Goal: Transaction & Acquisition: Purchase product/service

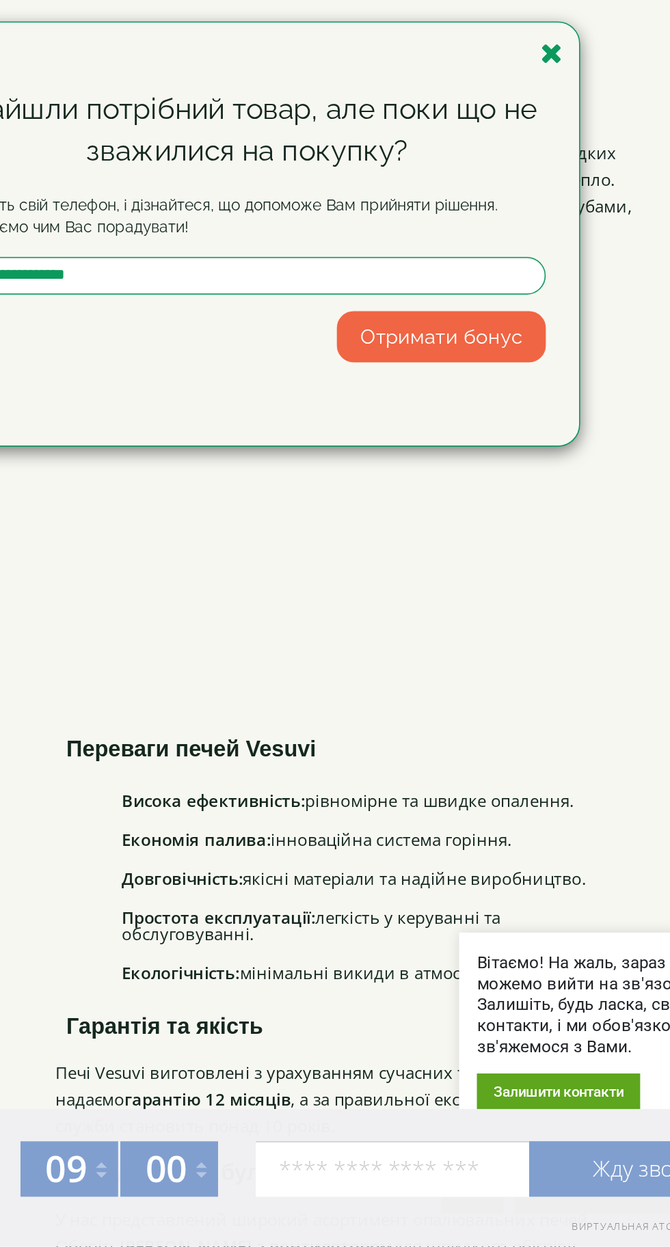
scroll to position [2865, 0]
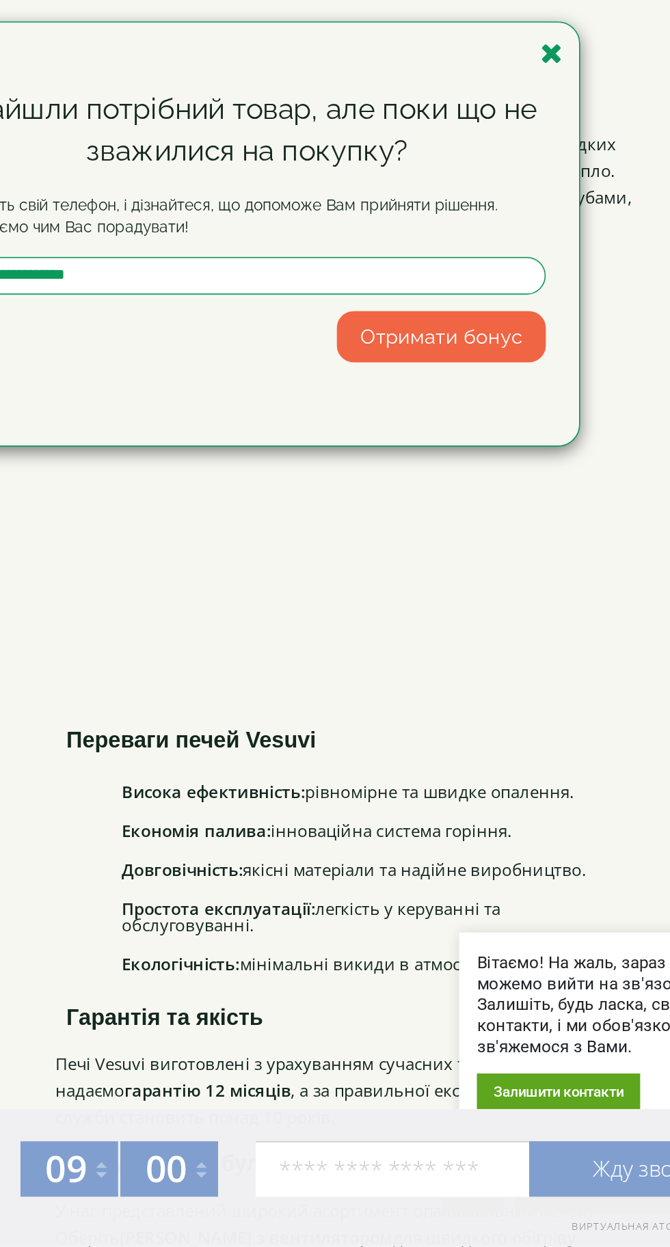
click at [519, 521] on icon "button" at bounding box center [522, 512] width 14 height 17
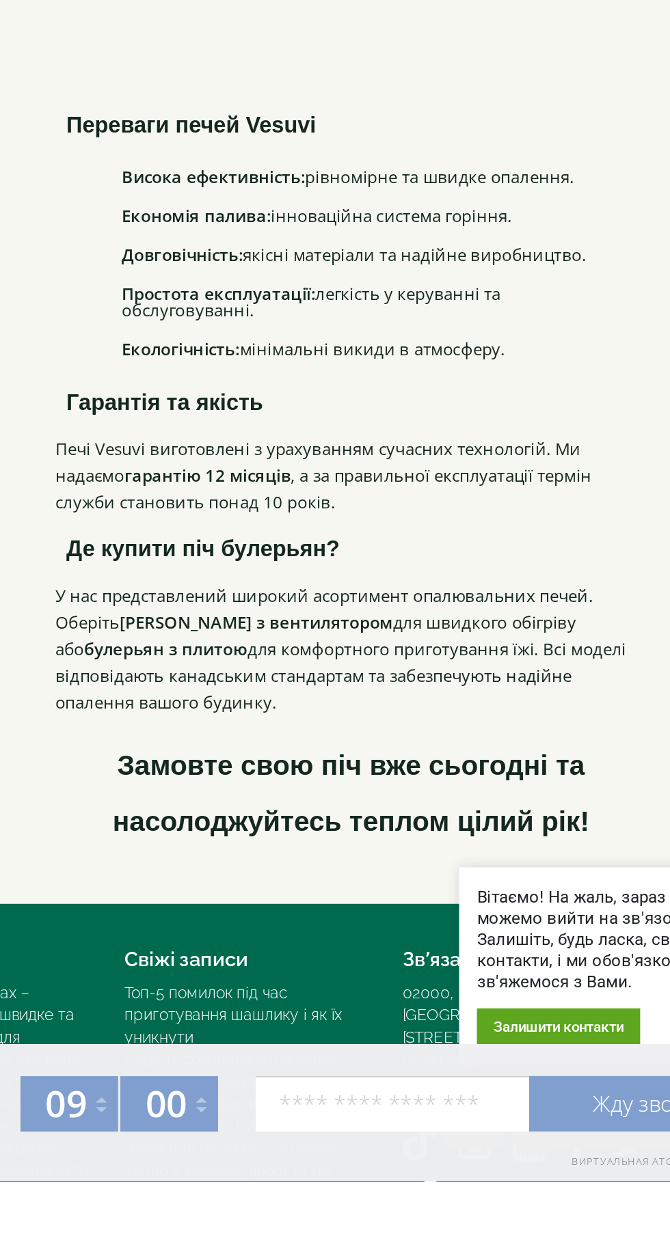
scroll to position [3214, 0]
